Goal: Information Seeking & Learning: Learn about a topic

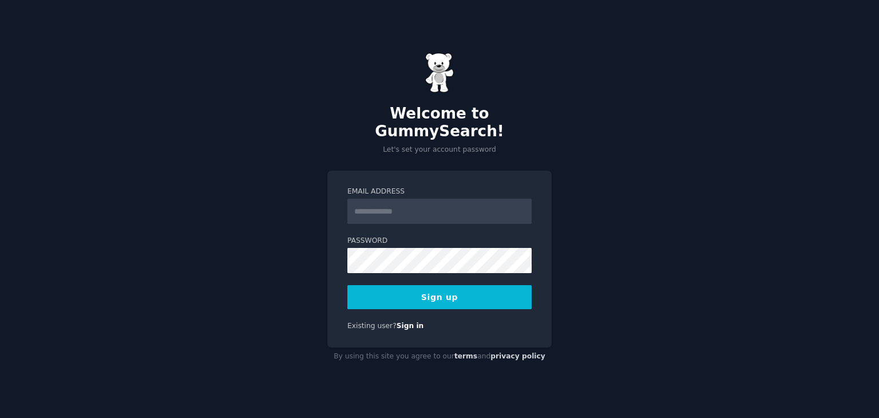
click at [423, 206] on input "Email Address" at bounding box center [439, 211] width 184 height 25
type input "**********"
click at [455, 290] on button "Sign up" at bounding box center [439, 297] width 184 height 24
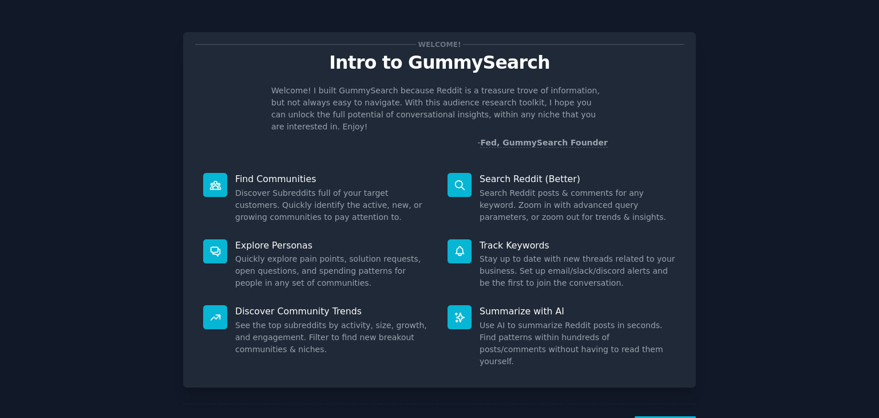
click at [479, 137] on p "- Fed, GummySearch Founder" at bounding box center [439, 143] width 336 height 12
drag, startPoint x: 270, startPoint y: 200, endPoint x: 272, endPoint y: 209, distance: 9.3
drag, startPoint x: 272, startPoint y: 209, endPoint x: 252, endPoint y: 176, distance: 38.0
click at [252, 187] on dd "Discover Subreddits full of your target customers. Quickly identify the active,…" at bounding box center [333, 205] width 196 height 36
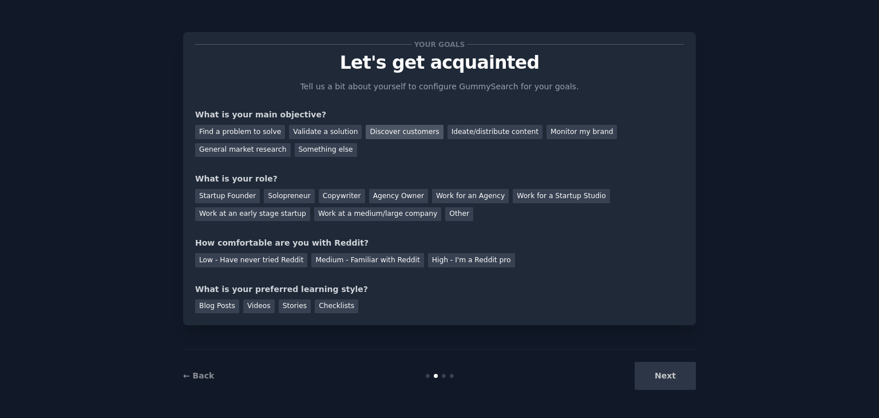
click at [390, 133] on div "Discover customers" at bounding box center [404, 132] width 77 height 14
click at [291, 143] on div "General market research" at bounding box center [243, 150] width 96 height 14
click at [445, 213] on div "Other" at bounding box center [459, 214] width 28 height 14
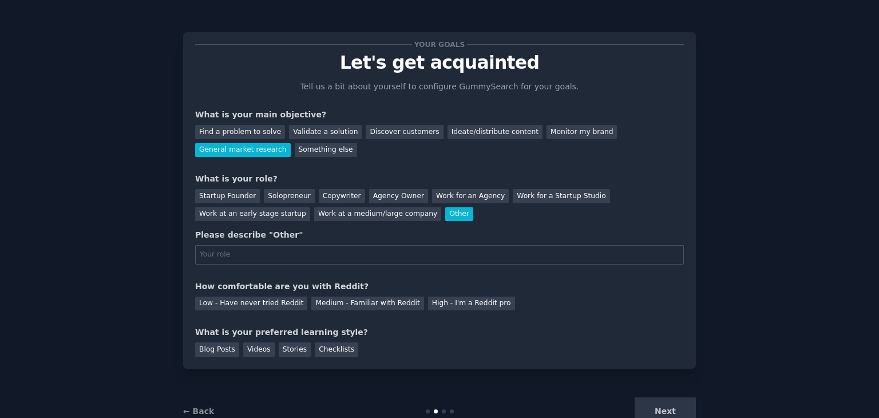
click at [445, 213] on div "Other" at bounding box center [459, 214] width 28 height 14
click at [275, 200] on div "Solopreneur" at bounding box center [289, 196] width 50 height 14
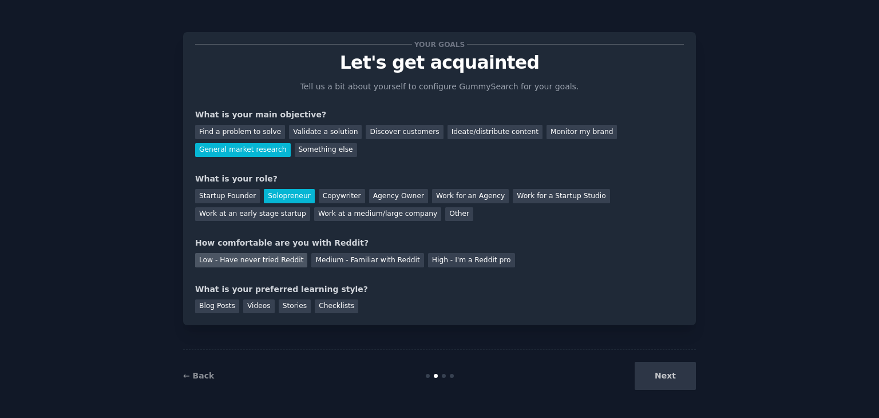
click at [286, 261] on div "Low - Have never tried Reddit" at bounding box center [251, 260] width 112 height 14
click at [218, 303] on div "Blog Posts" at bounding box center [217, 306] width 44 height 14
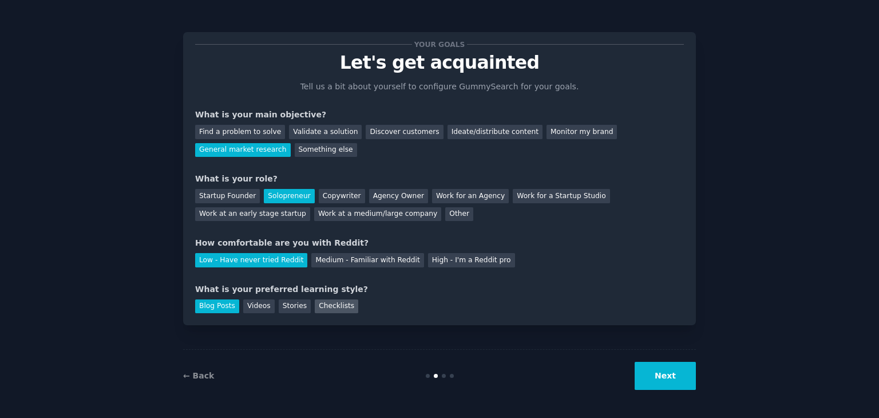
click at [320, 302] on div "Checklists" at bounding box center [336, 306] width 43 height 14
click at [208, 304] on div "Blog Posts" at bounding box center [217, 306] width 44 height 14
click at [666, 372] on button "Next" at bounding box center [664, 376] width 61 height 28
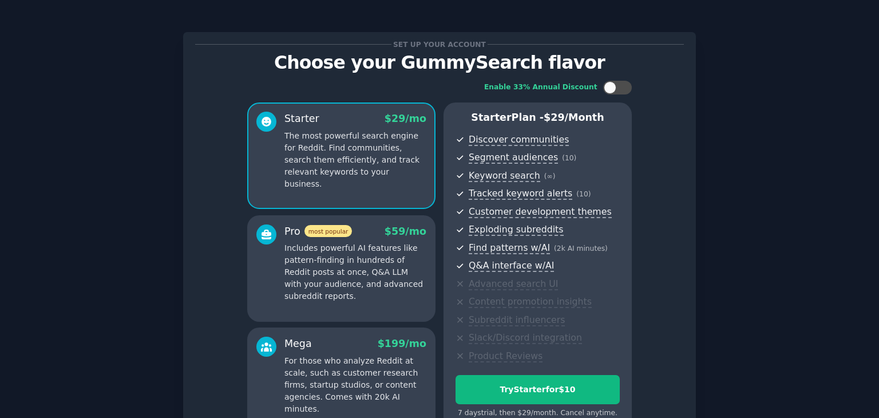
click at [346, 137] on p "The most powerful search engine for Reddit. Find communities, search them effic…" at bounding box center [355, 160] width 142 height 60
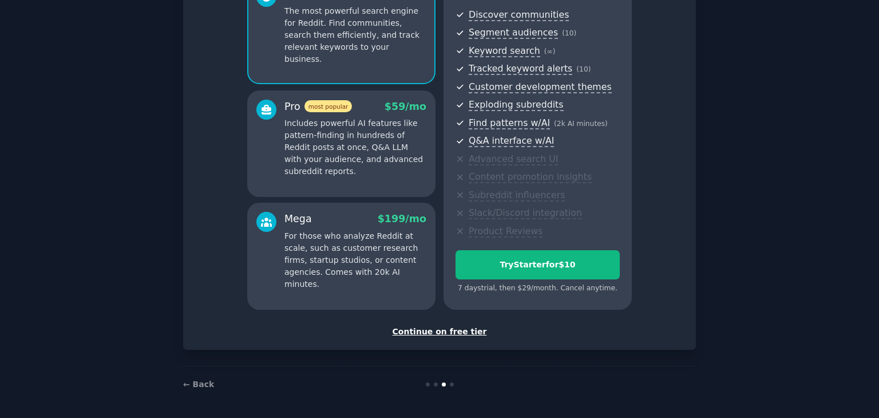
click at [442, 334] on div "Continue on free tier" at bounding box center [439, 332] width 489 height 12
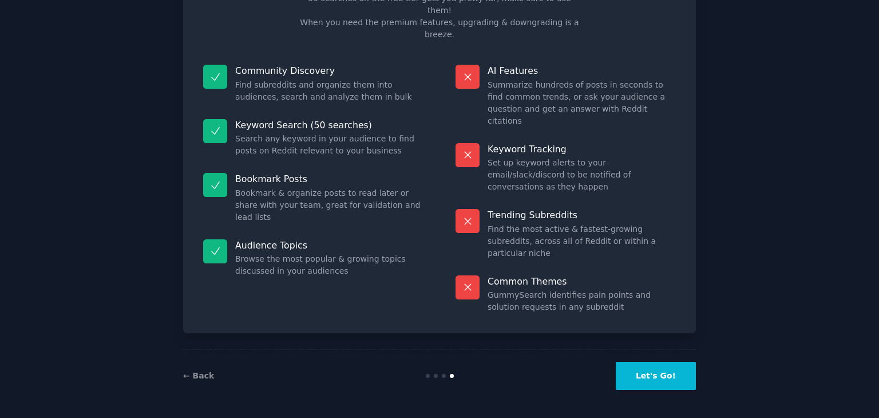
scroll to position [27, 0]
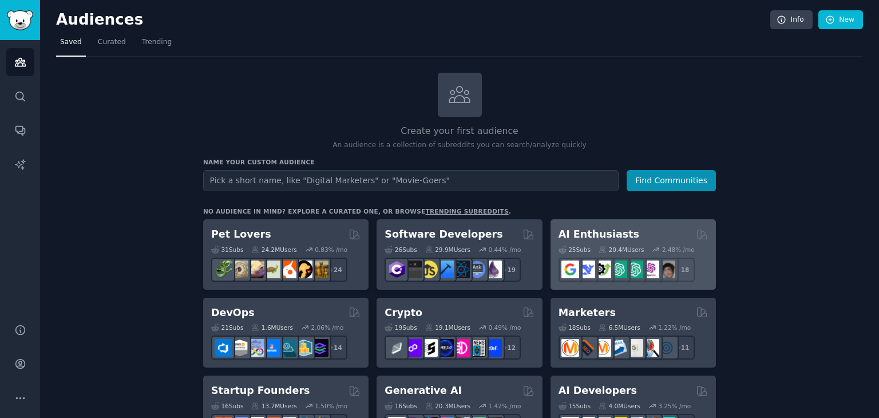
click at [596, 229] on h2 "AI Enthusiasts" at bounding box center [598, 234] width 81 height 14
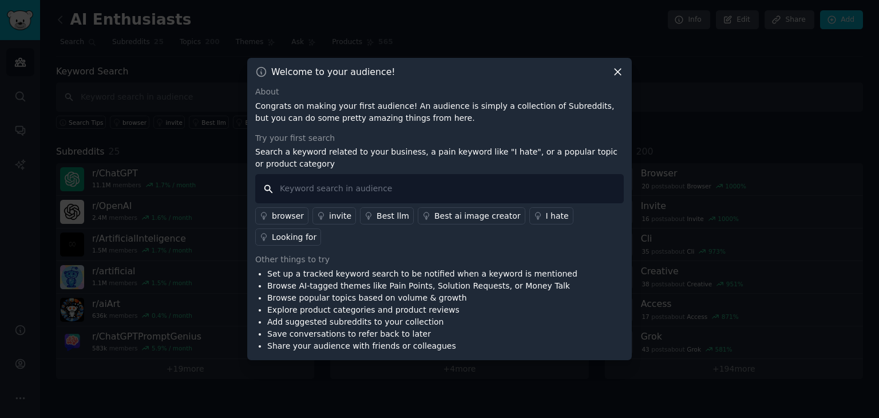
drag, startPoint x: 412, startPoint y: 204, endPoint x: 348, endPoint y: 198, distance: 64.3
click at [348, 198] on input "text" at bounding box center [439, 188] width 368 height 29
type input "content writing"
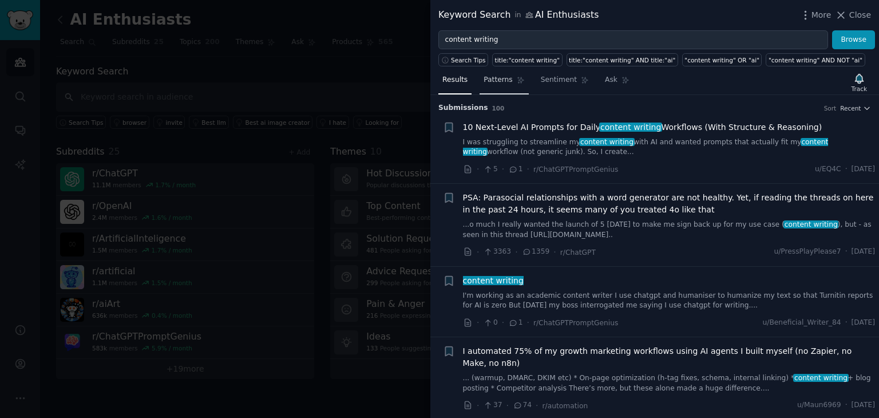
click at [493, 87] on link "Patterns" at bounding box center [503, 82] width 49 height 23
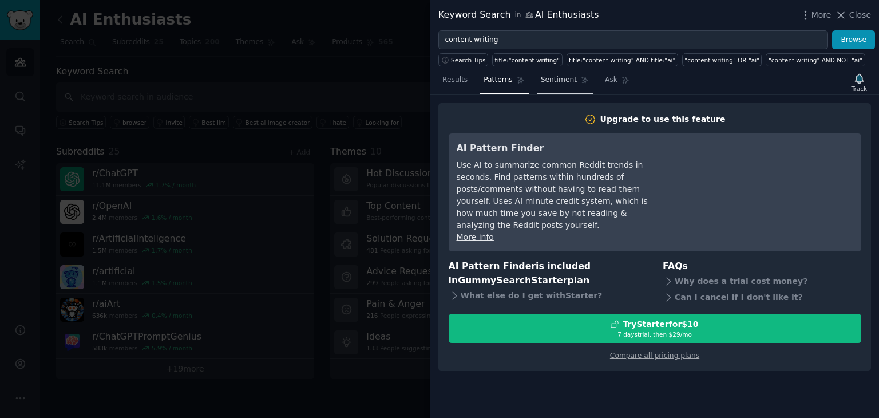
click at [555, 85] on link "Sentiment" at bounding box center [565, 82] width 56 height 23
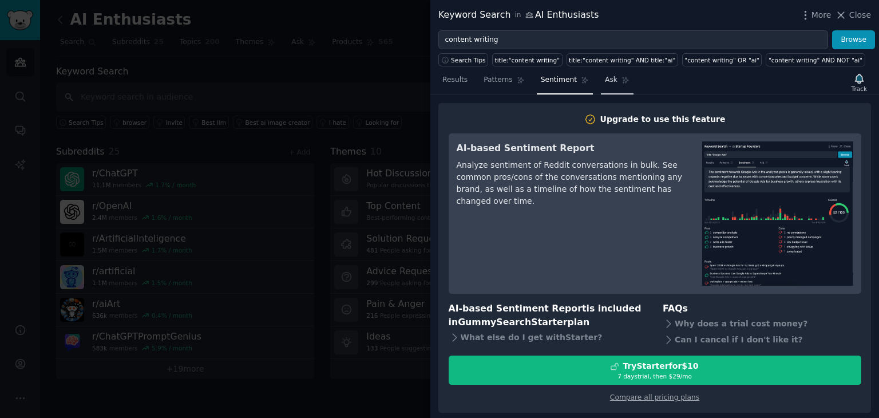
click at [601, 88] on link "Ask" at bounding box center [617, 82] width 33 height 23
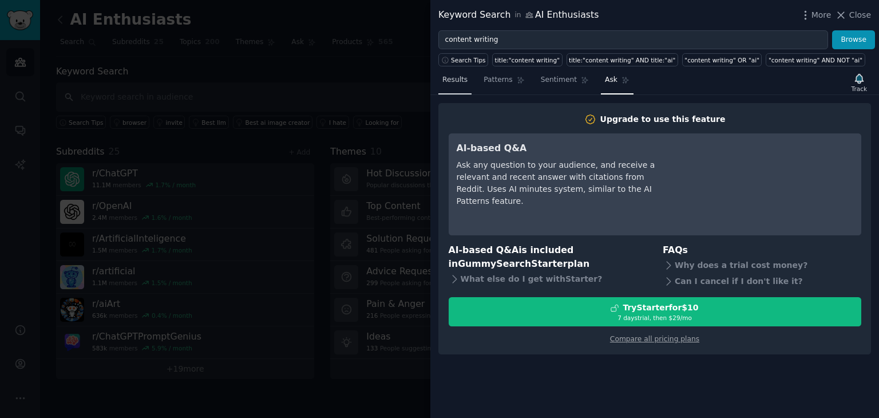
click at [458, 81] on span "Results" at bounding box center [454, 80] width 25 height 10
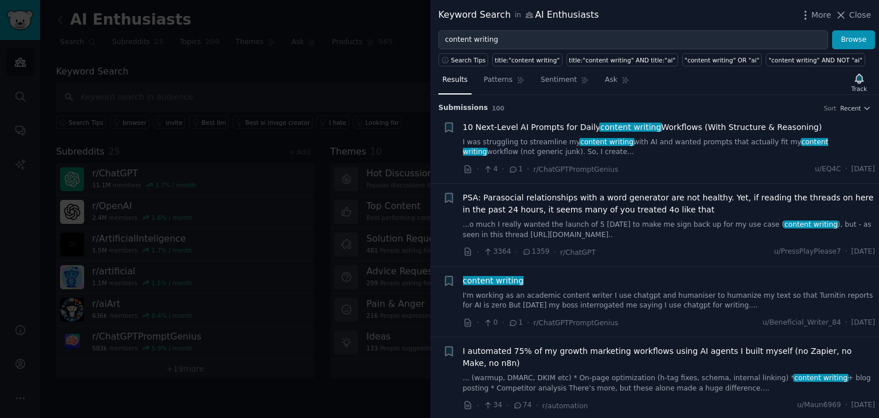
drag, startPoint x: 458, startPoint y: 81, endPoint x: 709, endPoint y: 15, distance: 259.6
click at [709, 15] on div "Keyword Search in AI Enthusiasts More Close" at bounding box center [654, 15] width 433 height 14
click at [844, 18] on icon at bounding box center [841, 15] width 12 height 12
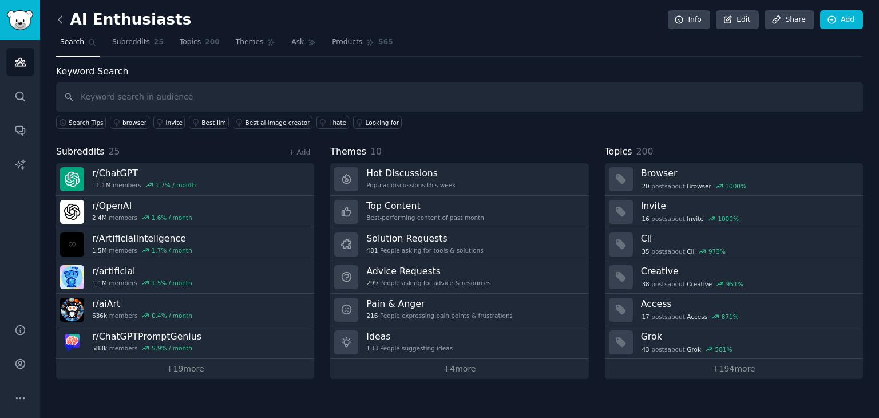
click at [66, 21] on icon at bounding box center [60, 20] width 12 height 12
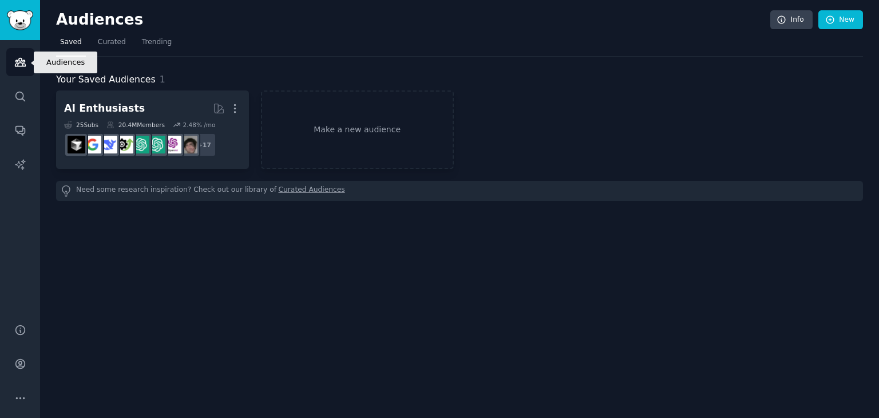
click at [13, 60] on link "Audiences" at bounding box center [20, 62] width 28 height 28
click at [26, 17] on img "Sidebar" at bounding box center [20, 20] width 26 height 20
drag, startPoint x: 26, startPoint y: 17, endPoint x: 29, endPoint y: 92, distance: 75.0
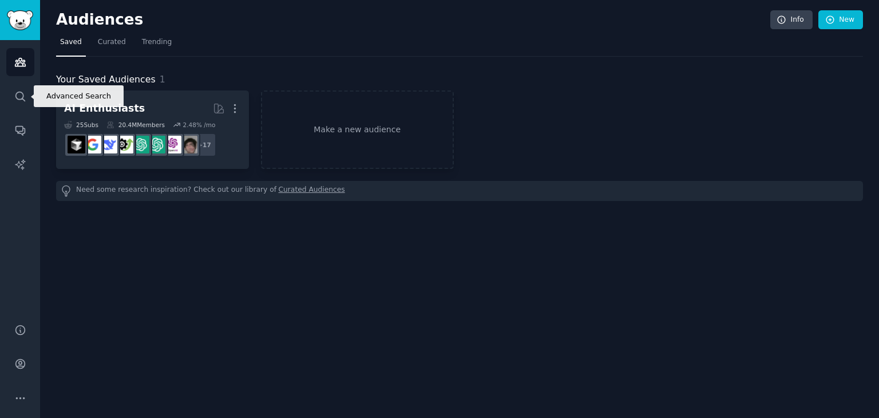
drag, startPoint x: 29, startPoint y: 92, endPoint x: 325, endPoint y: 68, distance: 297.4
click at [325, 68] on div "Your Saved Audiences 1 AI Enthusiasts More 25 Sub s 20.4M Members 2.48 % /mo + …" at bounding box center [459, 129] width 807 height 144
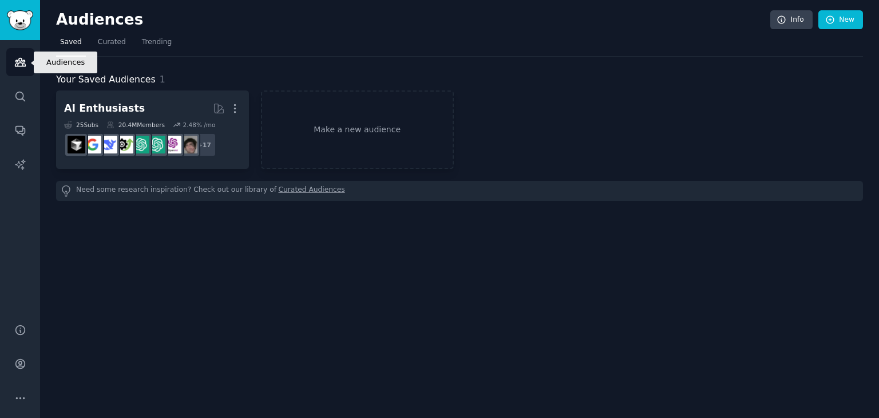
click at [13, 64] on link "Audiences" at bounding box center [20, 62] width 28 height 28
click at [99, 43] on span "Curated" at bounding box center [112, 42] width 28 height 10
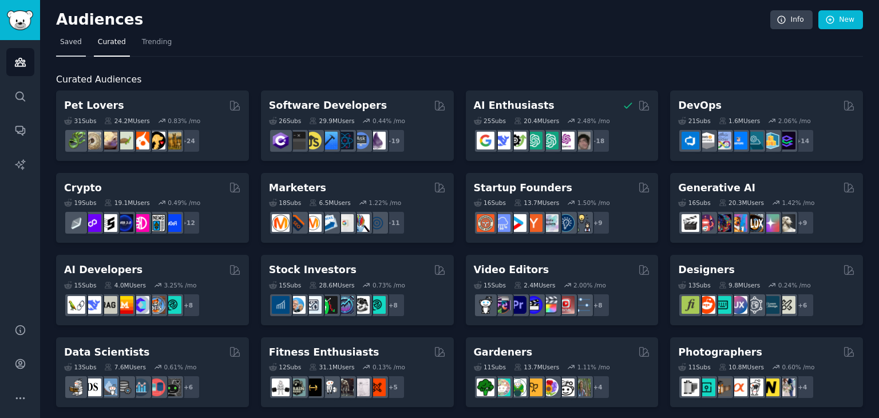
click at [62, 42] on span "Saved" at bounding box center [71, 42] width 22 height 10
